Goal: Task Accomplishment & Management: Manage account settings

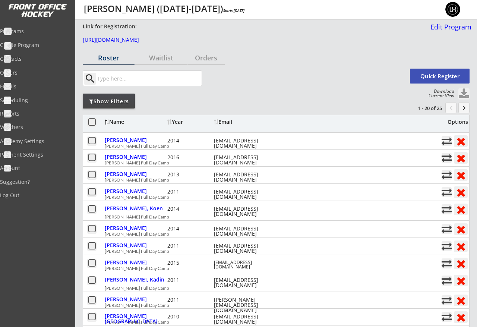
click at [26, 30] on div "Programs" at bounding box center [35, 31] width 71 height 5
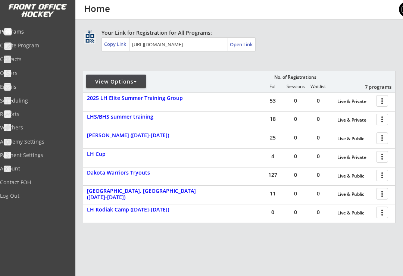
scroll to position [69, 0]
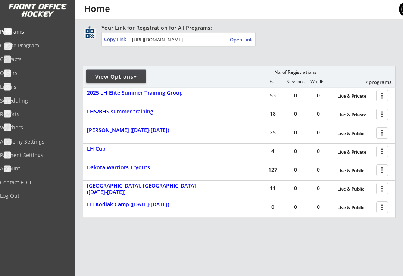
click at [380, 207] on div at bounding box center [383, 207] width 13 height 13
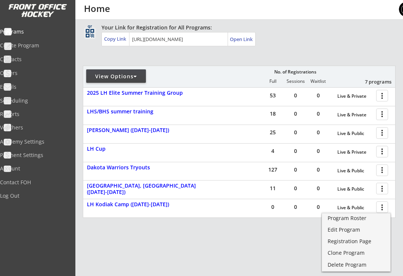
click at [358, 241] on div "Registration Page" at bounding box center [355, 241] width 57 height 5
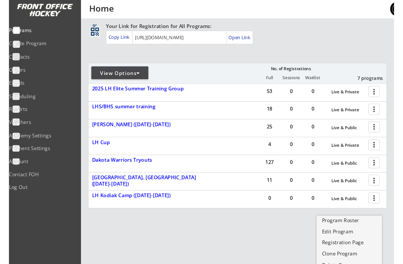
scroll to position [69, 0]
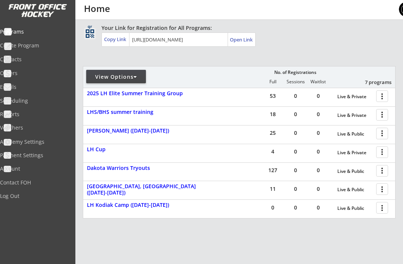
click at [308, 42] on div "Your Link for Registration for All Programs: Copy Link Open Link" at bounding box center [248, 35] width 294 height 22
click at [140, 80] on div "View Options" at bounding box center [116, 76] width 60 height 7
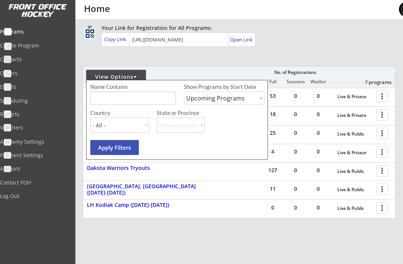
click at [255, 97] on select "Upcoming Programs Past Programs Specific Date Range" at bounding box center [224, 97] width 81 height 13
select select ""Past Programs""
click at [133, 147] on button "Apply Filters" at bounding box center [114, 147] width 48 height 15
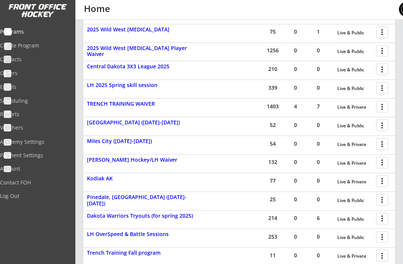
scroll to position [363, 0]
click at [381, 175] on div at bounding box center [383, 181] width 13 height 13
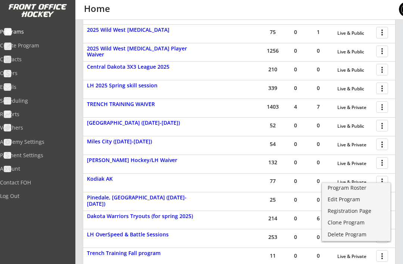
click at [351, 209] on div "Registration Page" at bounding box center [355, 210] width 57 height 5
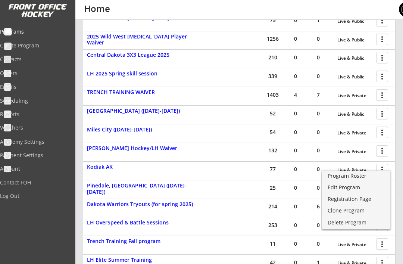
click at [344, 177] on div "Program Roster" at bounding box center [355, 175] width 57 height 5
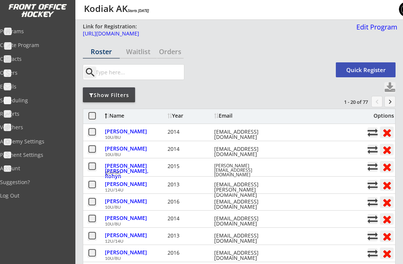
click at [386, 84] on button at bounding box center [389, 87] width 11 height 11
select select ""Player Info""
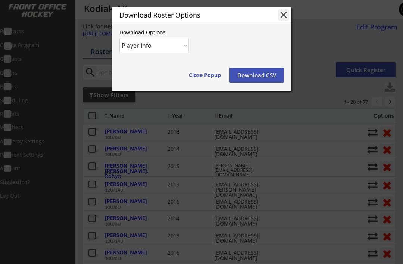
click at [254, 77] on button "Download CSV" at bounding box center [256, 75] width 54 height 15
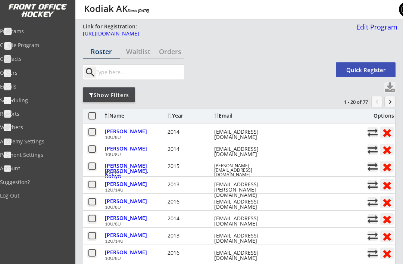
click at [28, 32] on div "Programs" at bounding box center [35, 31] width 71 height 5
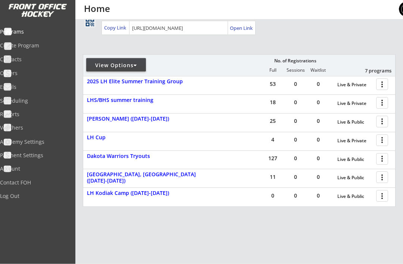
scroll to position [85, 0]
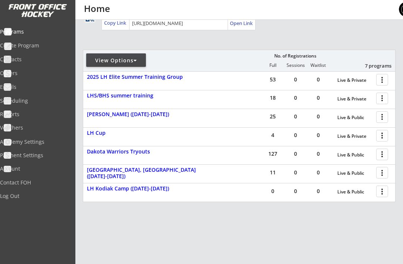
click at [380, 189] on div at bounding box center [383, 190] width 13 height 13
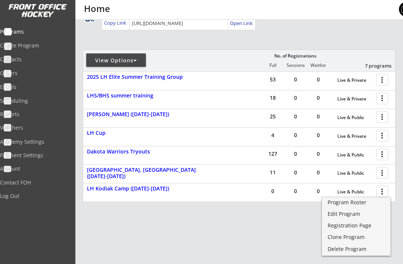
click at [344, 214] on div "Edit Program" at bounding box center [355, 213] width 57 height 5
